Goal: Task Accomplishment & Management: Complete application form

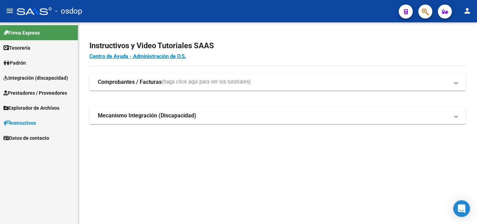
click at [22, 92] on span "Prestadores / Proveedores" at bounding box center [35, 93] width 64 height 8
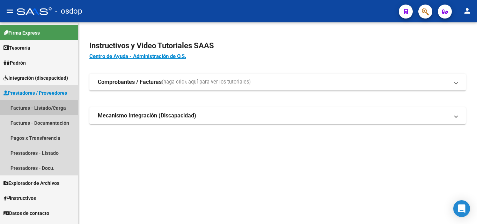
click at [23, 109] on link "Facturas - Listado/Carga" at bounding box center [39, 107] width 78 height 15
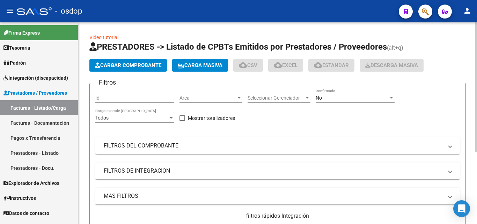
click at [146, 64] on span "Cargar Comprobante" at bounding box center [128, 65] width 66 height 6
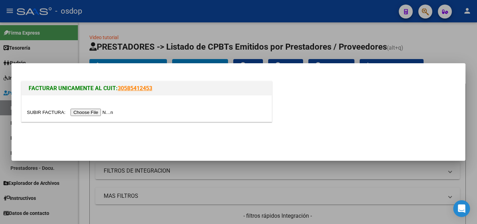
click at [96, 113] on input "file" at bounding box center [71, 112] width 88 height 7
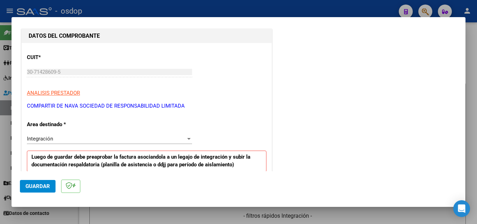
scroll to position [175, 0]
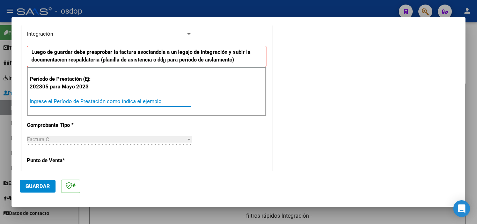
click at [57, 102] on input "Ingrese el Período de Prestación como indica el ejemplo" at bounding box center [110, 101] width 161 height 6
type input "202506"
click at [45, 185] on span "Guardar" at bounding box center [37, 186] width 24 height 6
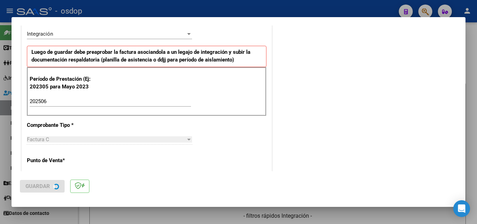
scroll to position [0, 0]
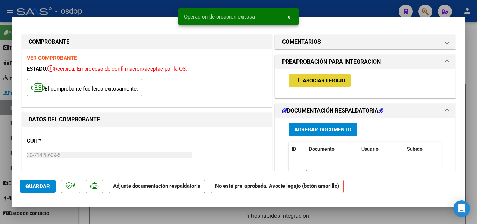
click at [326, 80] on span "Asociar Legajo" at bounding box center [324, 81] width 42 height 6
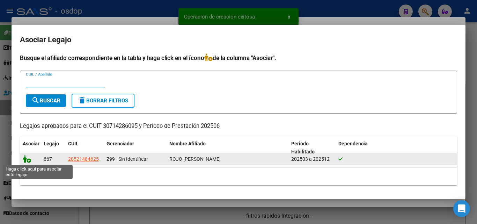
click at [27, 158] on icon at bounding box center [27, 159] width 8 height 8
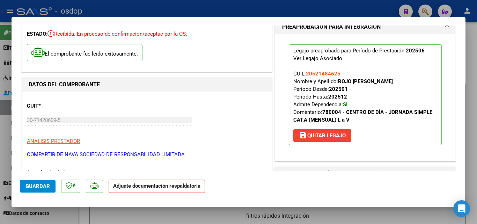
scroll to position [140, 0]
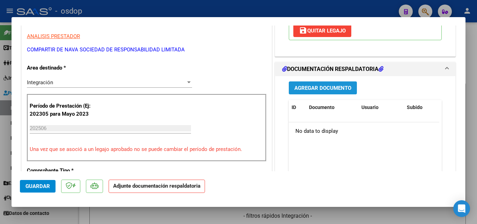
click at [309, 88] on span "Agregar Documento" at bounding box center [322, 88] width 57 height 6
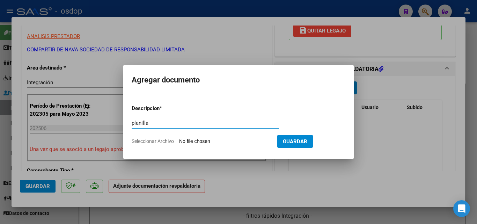
type input "planilla"
click at [243, 143] on input "Seleccionar Archivo" at bounding box center [225, 141] width 93 height 7
type input "C:\fakepath\OSDOP (ROJO) CD.pdf"
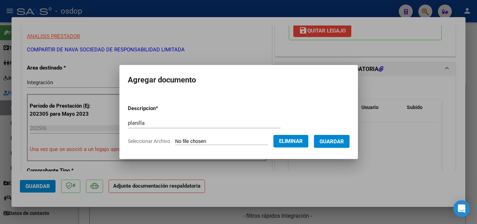
click at [336, 145] on button "Guardar" at bounding box center [332, 141] width 36 height 13
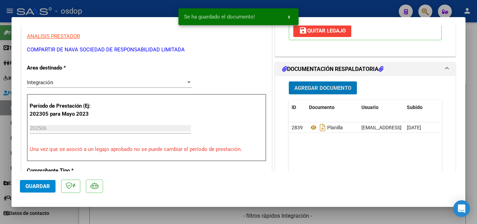
click at [351, 212] on div at bounding box center [238, 112] width 477 height 224
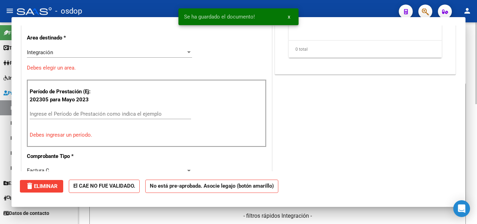
scroll to position [0, 0]
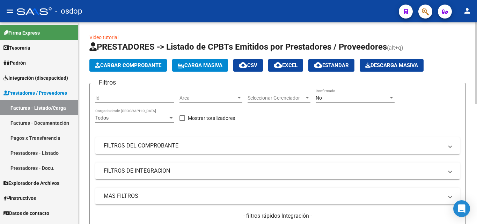
click at [139, 66] on span "Cargar Comprobante" at bounding box center [128, 65] width 66 height 6
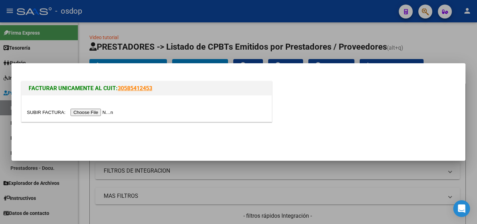
click at [96, 113] on input "file" at bounding box center [71, 112] width 88 height 7
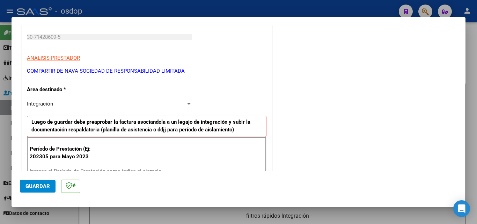
scroll to position [140, 0]
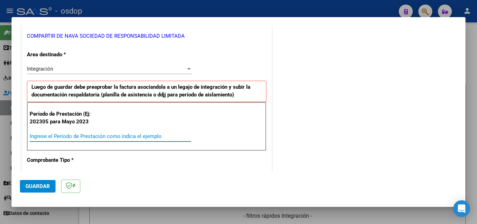
click at [71, 135] on input "Ingrese el Período de Prestación como indica el ejemplo" at bounding box center [110, 136] width 161 height 6
type input "202507"
click at [31, 181] on button "Guardar" at bounding box center [38, 186] width 36 height 13
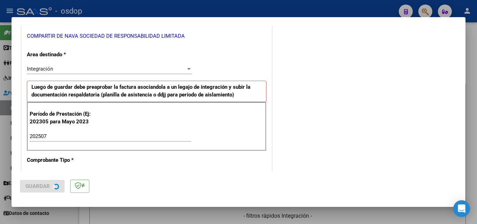
scroll to position [0, 0]
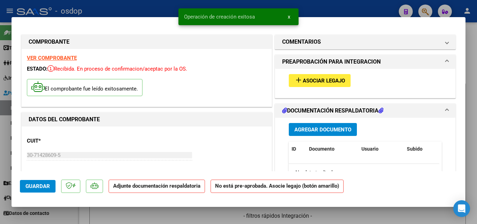
click at [309, 79] on span "Asociar Legajo" at bounding box center [324, 81] width 42 height 6
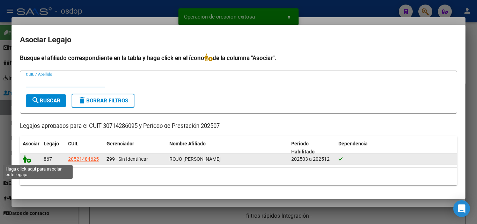
click at [24, 159] on icon at bounding box center [27, 159] width 8 height 8
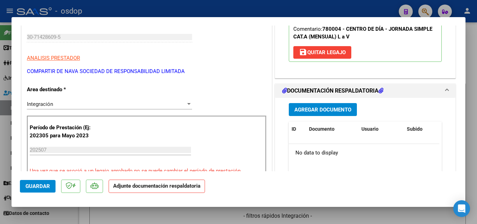
scroll to position [140, 0]
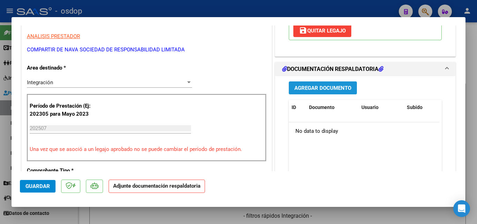
click at [322, 83] on button "Agregar Documento" at bounding box center [323, 87] width 68 height 13
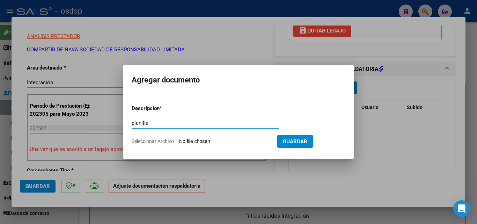
type input "planilla"
click at [188, 139] on input "Seleccionar Archivo" at bounding box center [225, 141] width 93 height 7
type input "C:\fakepath\OSDOP (ROJO) CD.pdf"
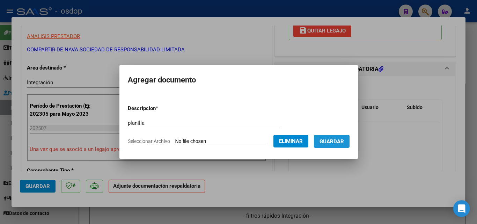
click at [334, 140] on span "Guardar" at bounding box center [331, 141] width 24 height 6
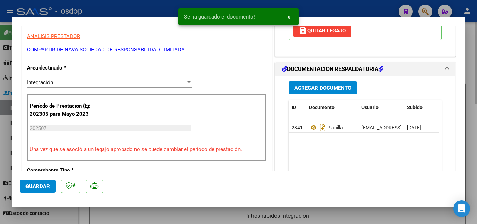
click at [344, 212] on div at bounding box center [238, 112] width 477 height 224
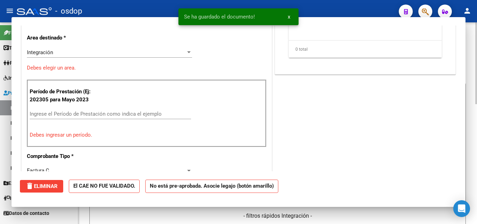
scroll to position [0, 0]
